Goal: Transaction & Acquisition: Purchase product/service

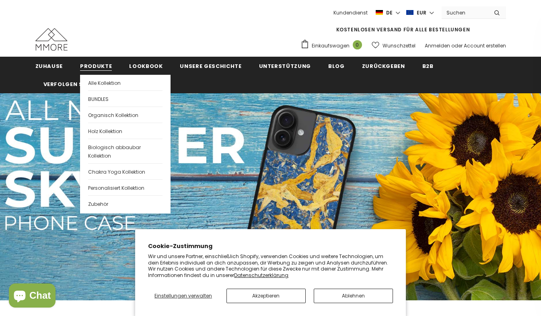
click at [93, 62] on link "Produkte" at bounding box center [96, 66] width 32 height 18
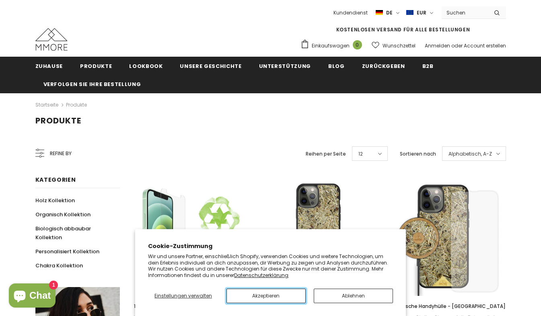
click at [273, 297] on button "Akzeptieren" at bounding box center [266, 296] width 79 height 14
